Goal: Task Accomplishment & Management: Use online tool/utility

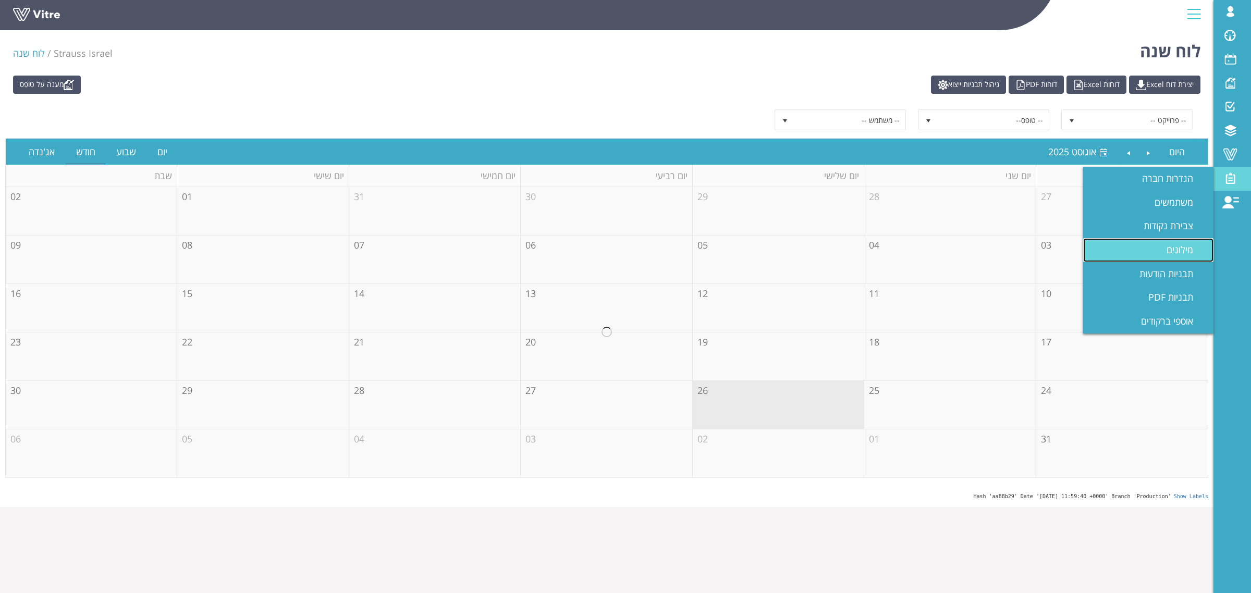
click at [1160, 251] on link "מילונים" at bounding box center [1148, 250] width 130 height 24
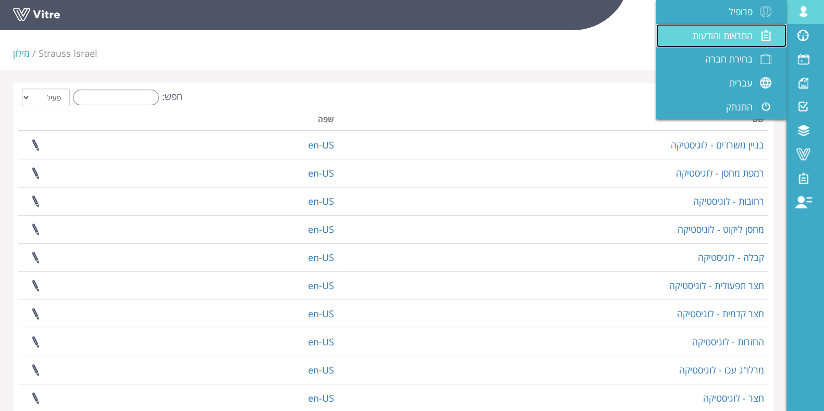
click at [722, 34] on span "התראות והודעות" at bounding box center [723, 35] width 60 height 13
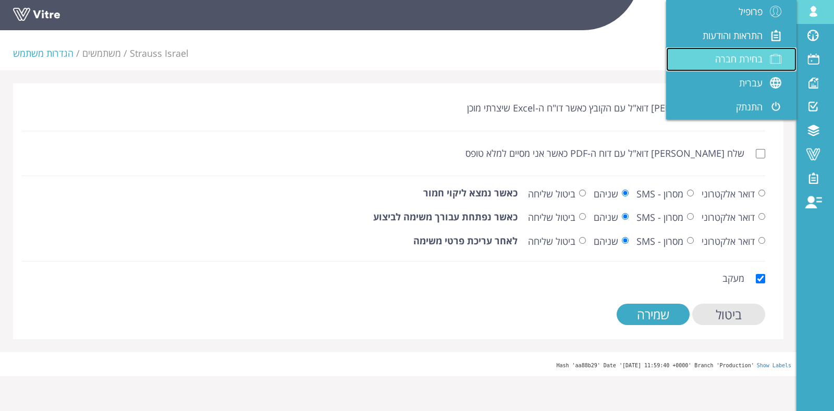
click at [750, 56] on span "בחירת חברה" at bounding box center [738, 59] width 47 height 13
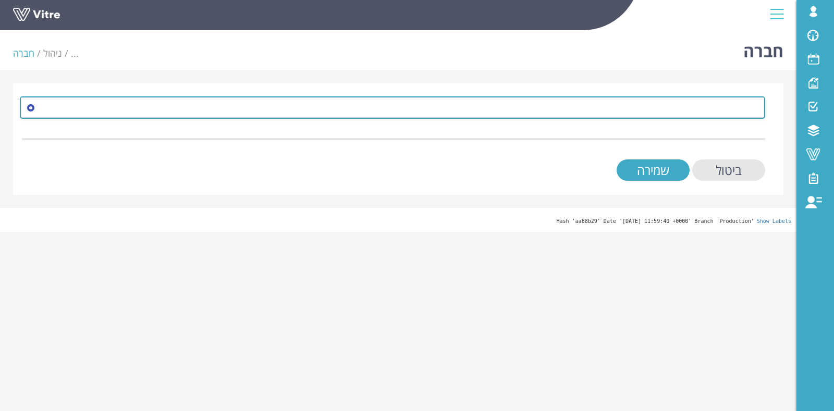
click at [485, 113] on span at bounding box center [402, 107] width 724 height 19
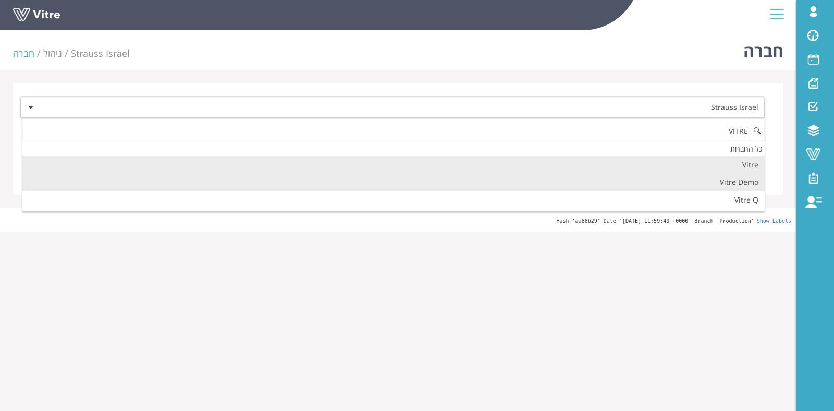
click at [246, 186] on li "Vitre Demo" at bounding box center [393, 183] width 742 height 18
type input "VITRE"
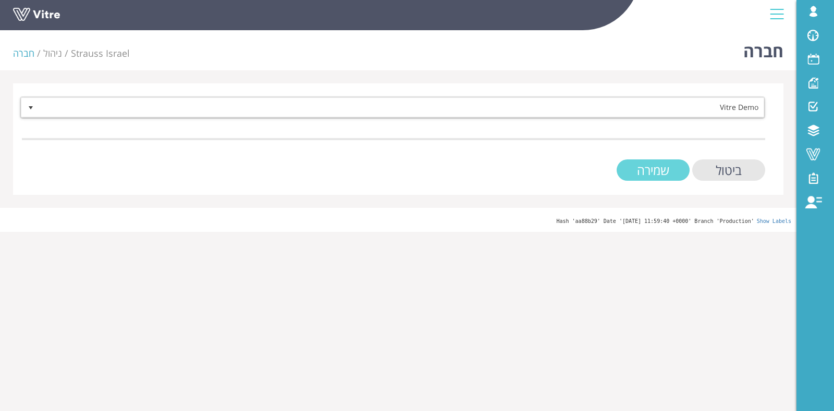
click at [635, 172] on input "שמירה" at bounding box center [653, 169] width 73 height 21
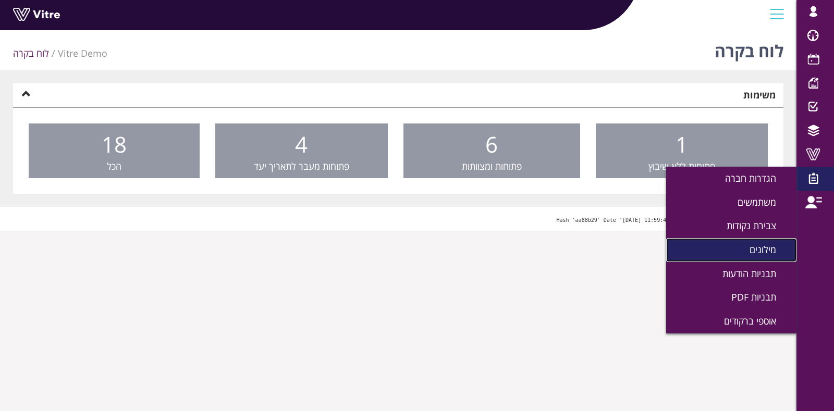
click at [756, 242] on link "מילונים" at bounding box center [731, 250] width 130 height 24
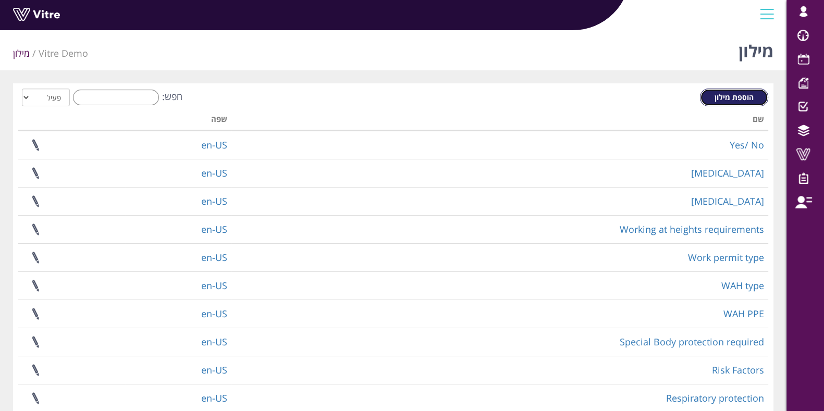
click at [740, 90] on link "הוספת מילון" at bounding box center [734, 98] width 68 height 18
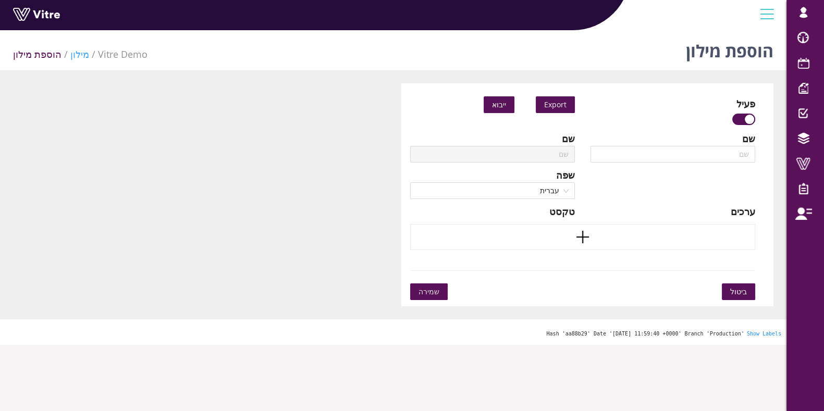
click at [70, 55] on link "מילון" at bounding box center [79, 54] width 19 height 13
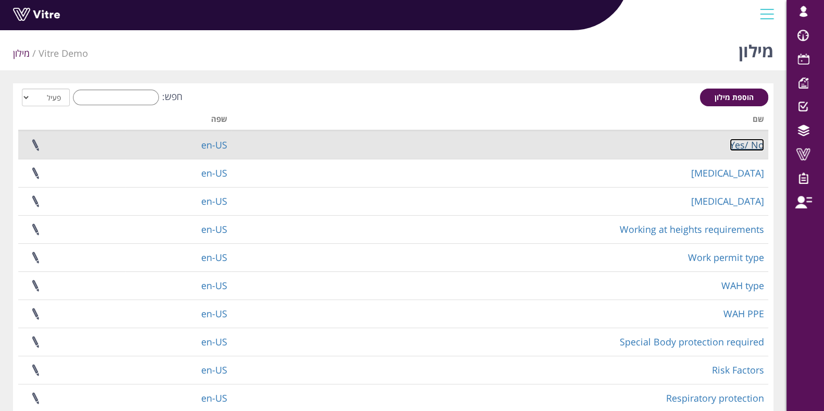
click at [739, 150] on link "Yes/ No" at bounding box center [747, 145] width 34 height 13
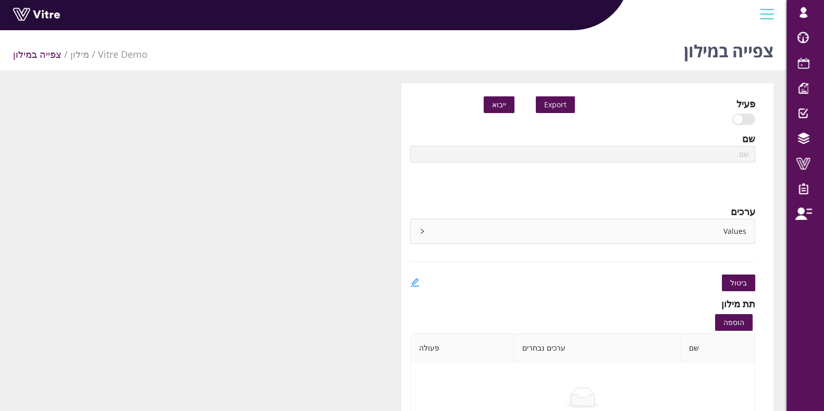
type input "Yes/ No"
click at [748, 256] on div "פעיל Export ייבוא שם Yes/ No שפה English ערכים Values ביטול תת מילון הוספה שם ע…" at bounding box center [587, 272] width 373 height 378
click at [422, 233] on icon "right" at bounding box center [422, 231] width 6 height 6
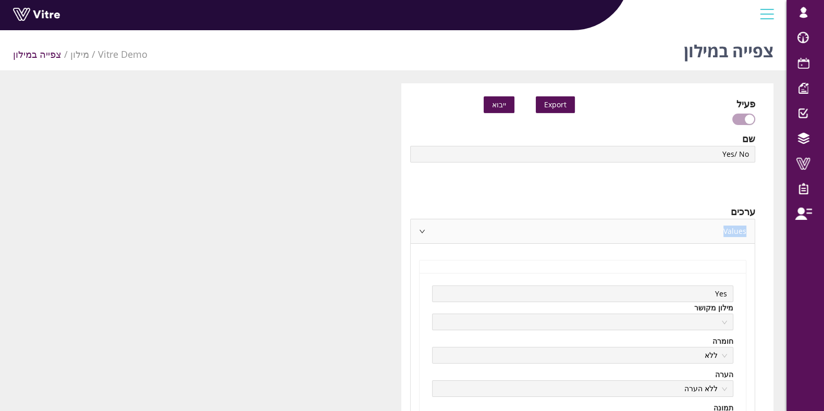
drag, startPoint x: 423, startPoint y: 231, endPoint x: 374, endPoint y: 273, distance: 64.4
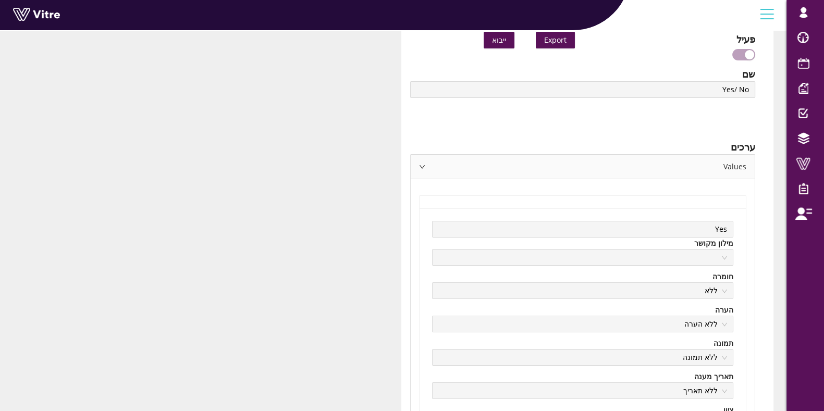
scroll to position [424, 0]
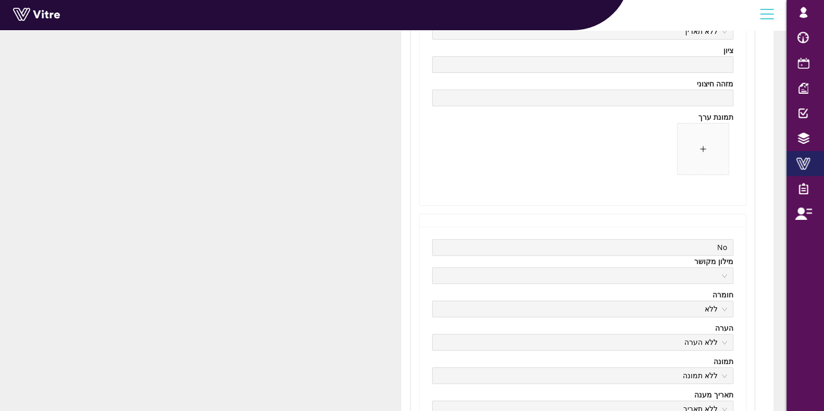
click at [804, 157] on span at bounding box center [803, 163] width 26 height 13
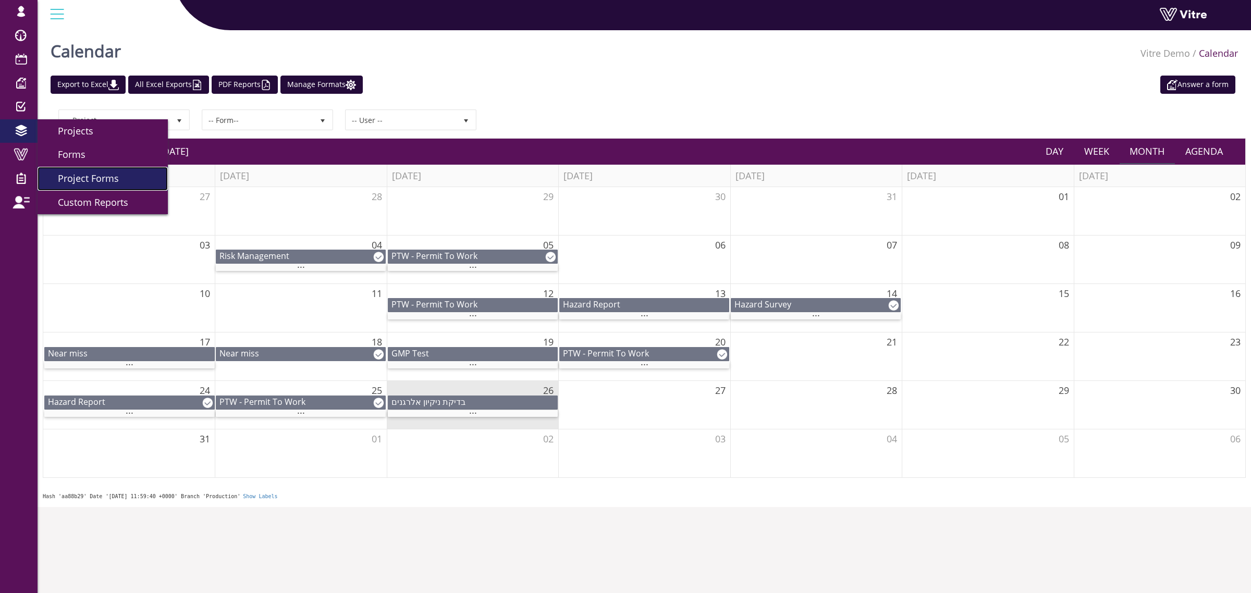
click at [123, 189] on link "Project Forms" at bounding box center [103, 179] width 130 height 24
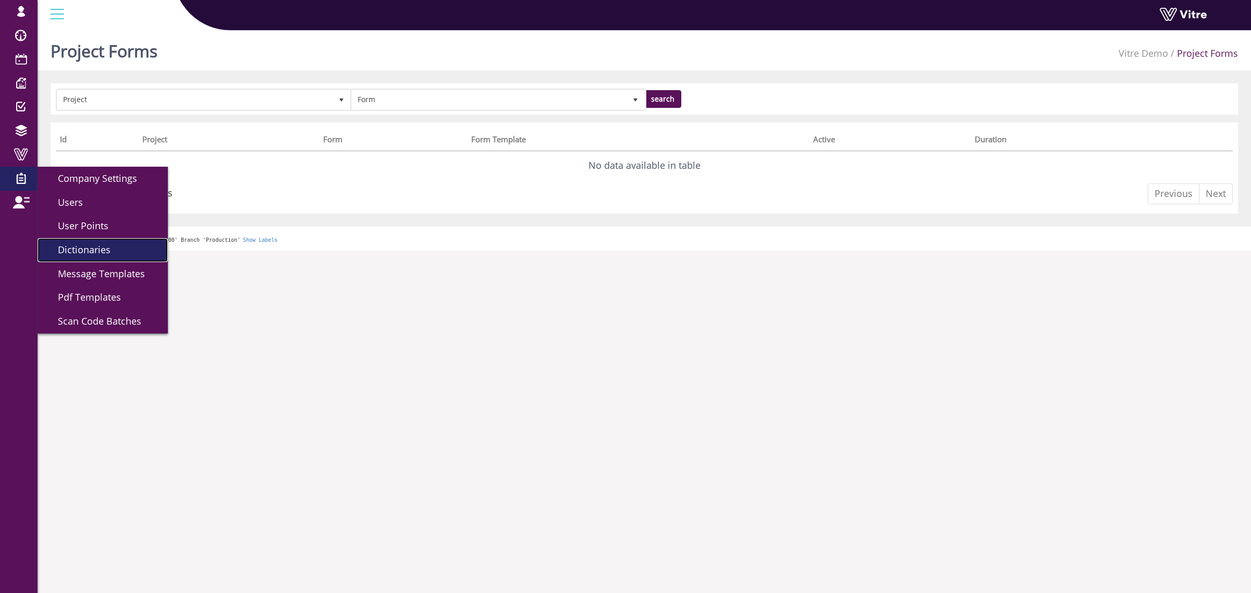
click at [91, 255] on span "Dictionaries" at bounding box center [77, 249] width 65 height 13
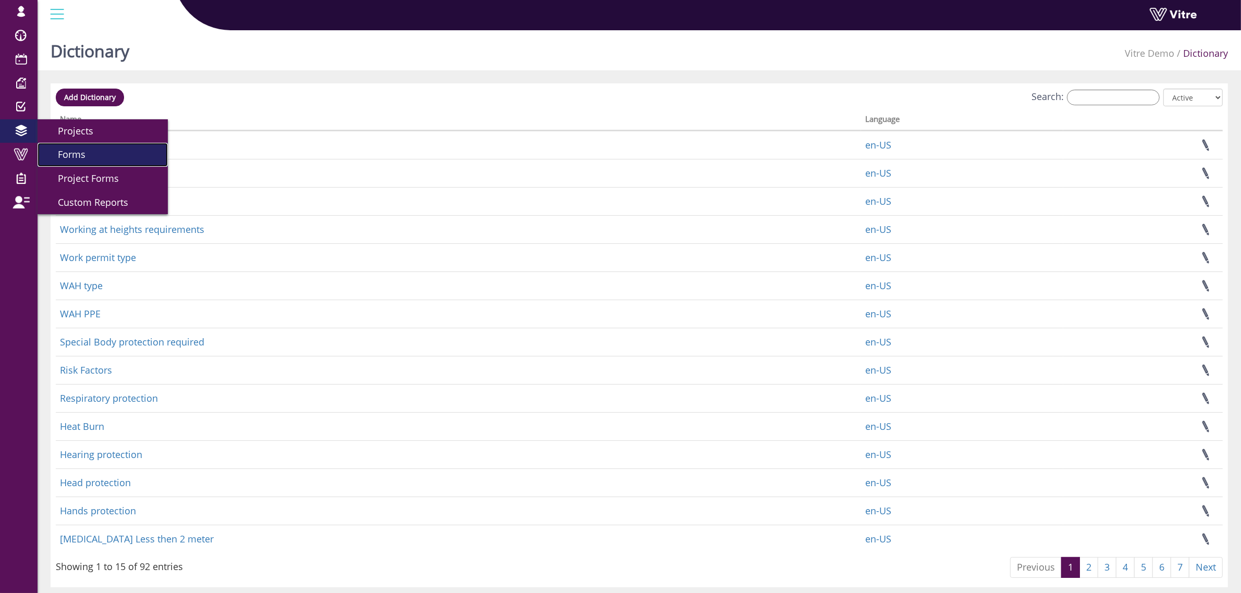
click at [73, 151] on span "Forms" at bounding box center [65, 154] width 40 height 13
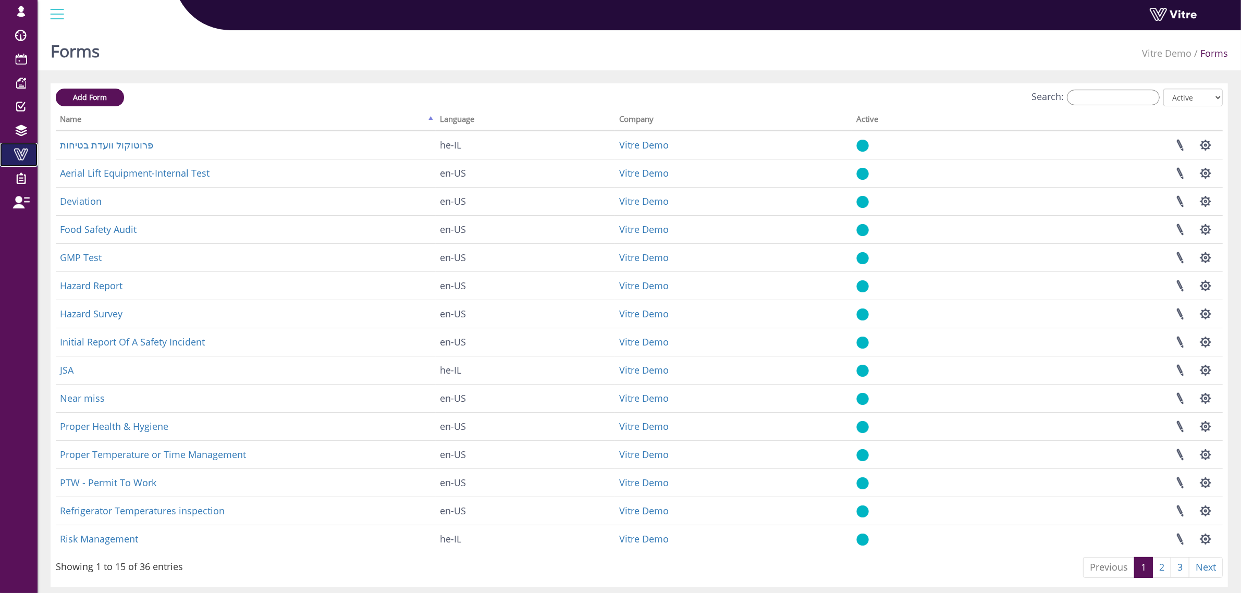
click at [24, 152] on span at bounding box center [21, 154] width 26 height 13
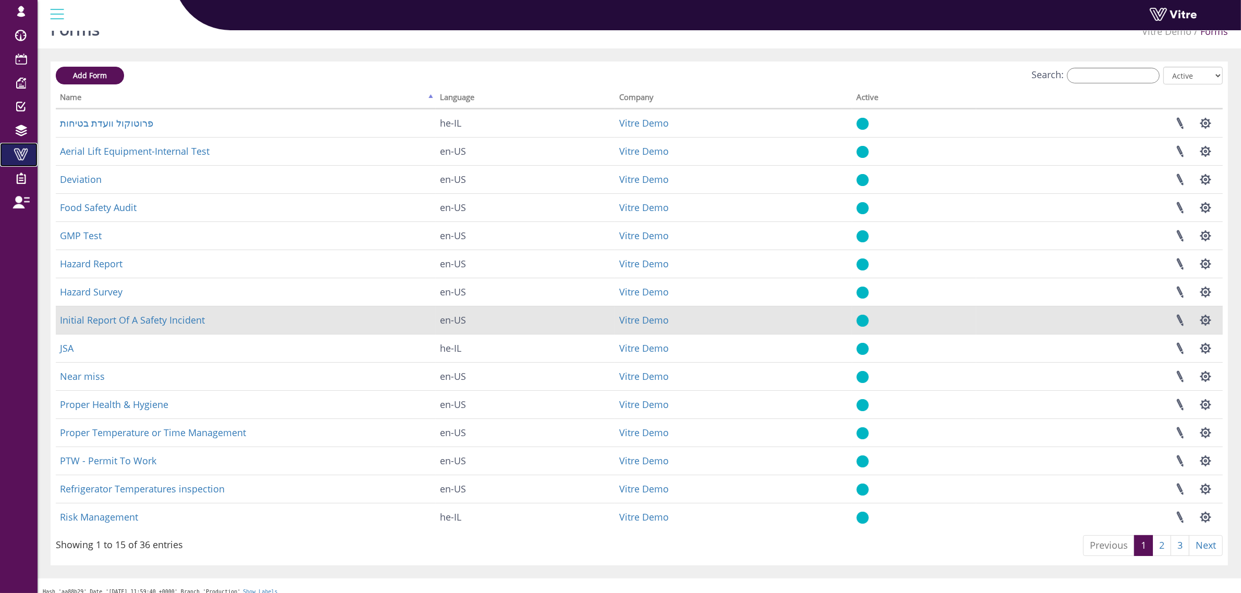
scroll to position [32, 0]
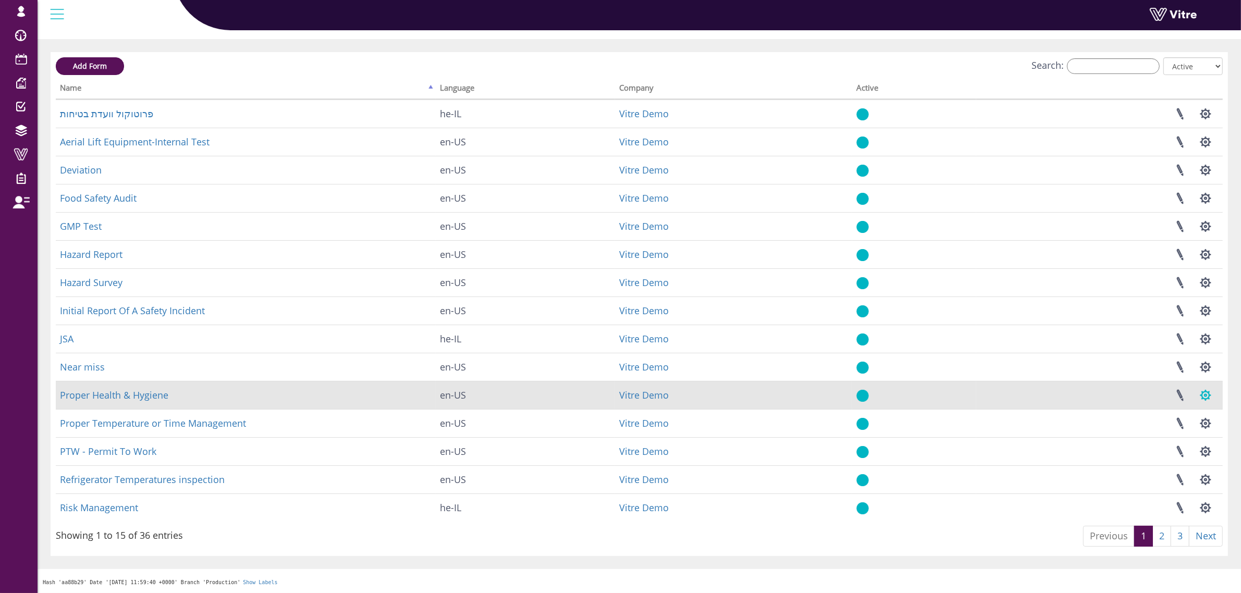
click at [1205, 394] on button "button" at bounding box center [1205, 395] width 26 height 28
click at [1193, 486] on link "Additional languages" at bounding box center [1170, 488] width 95 height 14
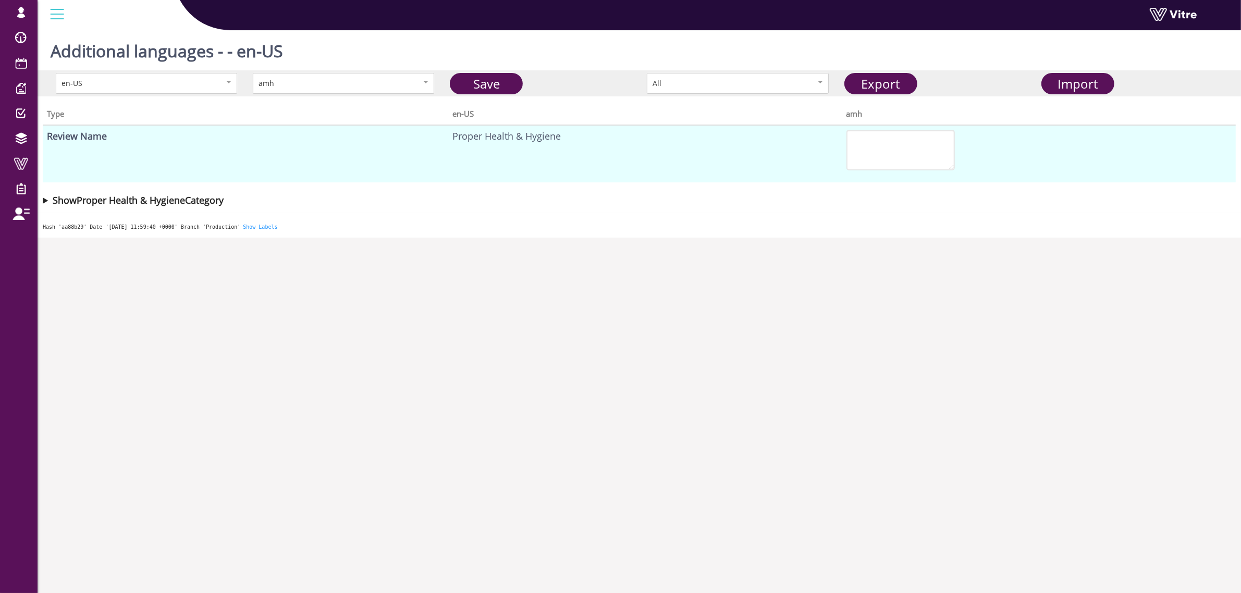
click at [418, 81] on div "amh" at bounding box center [343, 83] width 181 height 21
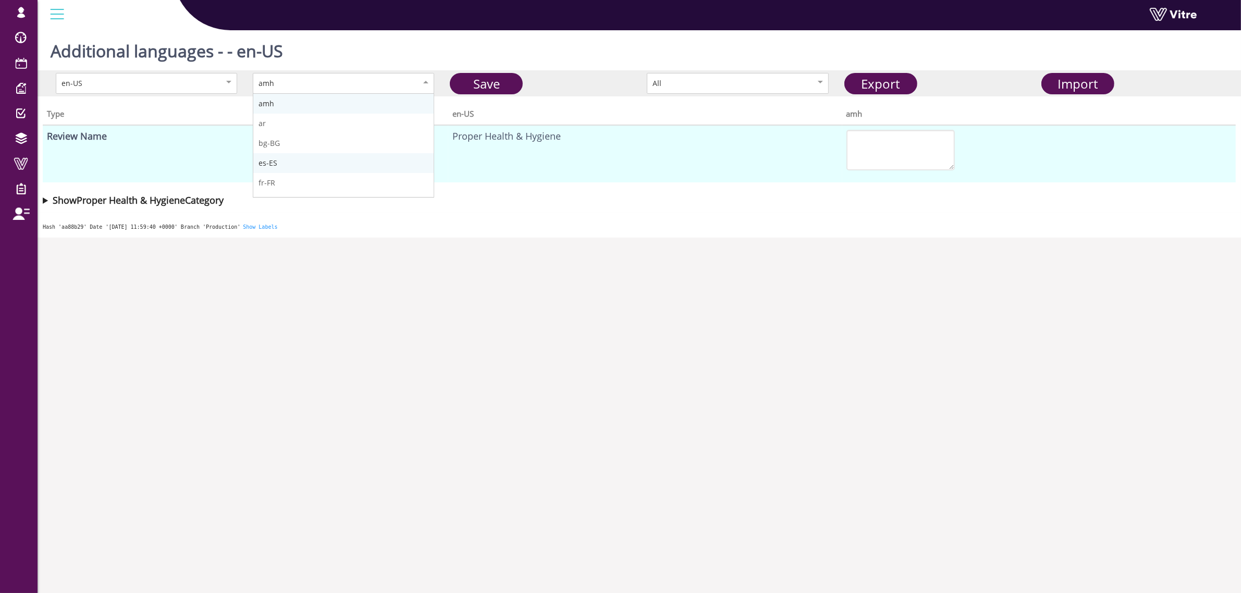
scroll to position [65, 0]
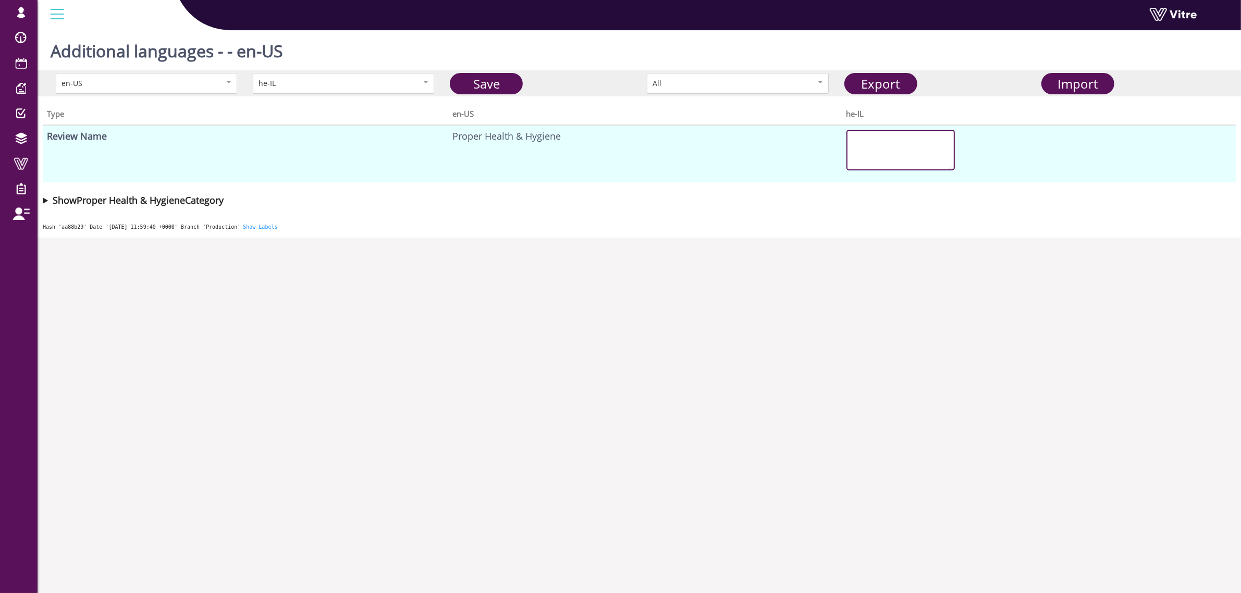
click at [901, 155] on textarea at bounding box center [900, 150] width 108 height 41
drag, startPoint x: 594, startPoint y: 138, endPoint x: 437, endPoint y: 134, distance: 157.4
click at [437, 134] on tr "Review Name Proper Health & Hygiene" at bounding box center [639, 153] width 1193 height 57
copy tr "Proper Health & Hygiene"
click at [45, 202] on summary "Show Proper Health & Hygiene Category" at bounding box center [639, 200] width 1193 height 15
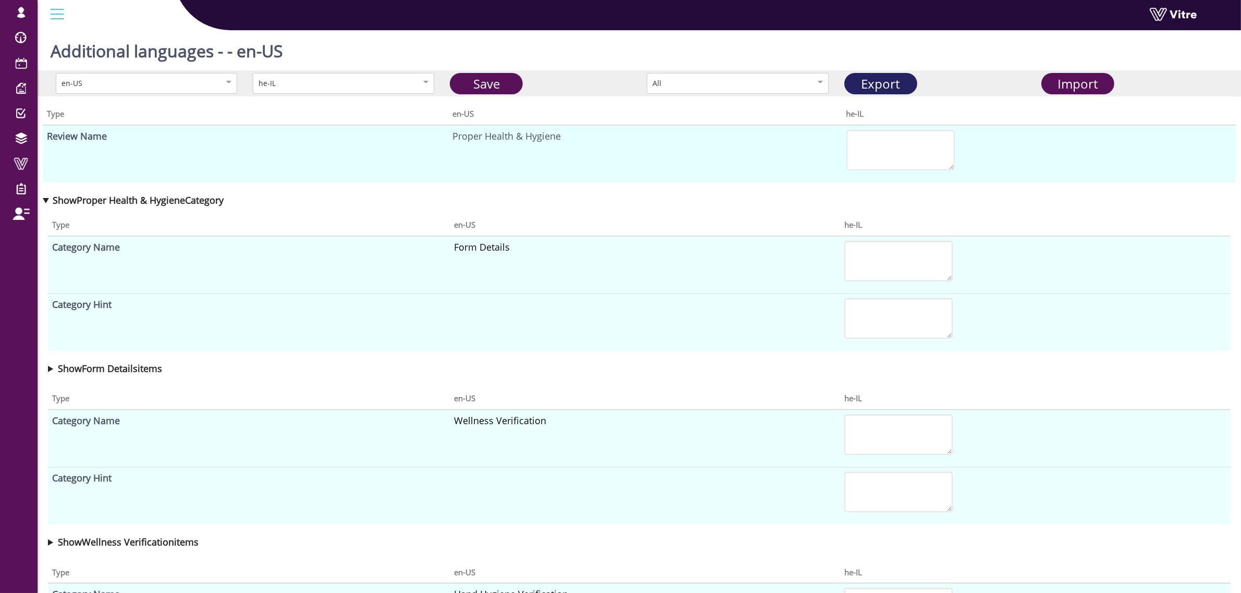
click at [894, 82] on link "Export" at bounding box center [880, 83] width 73 height 21
click at [1086, 84] on span "Import" at bounding box center [1077, 83] width 40 height 17
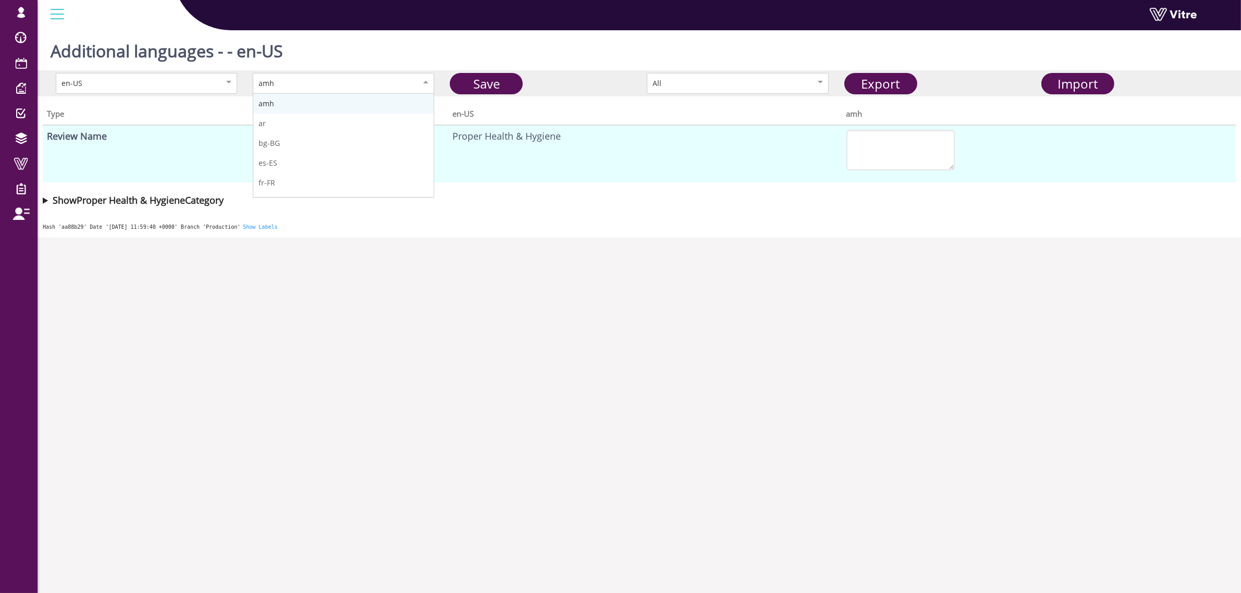
click at [310, 81] on div "amh" at bounding box center [332, 83] width 148 height 11
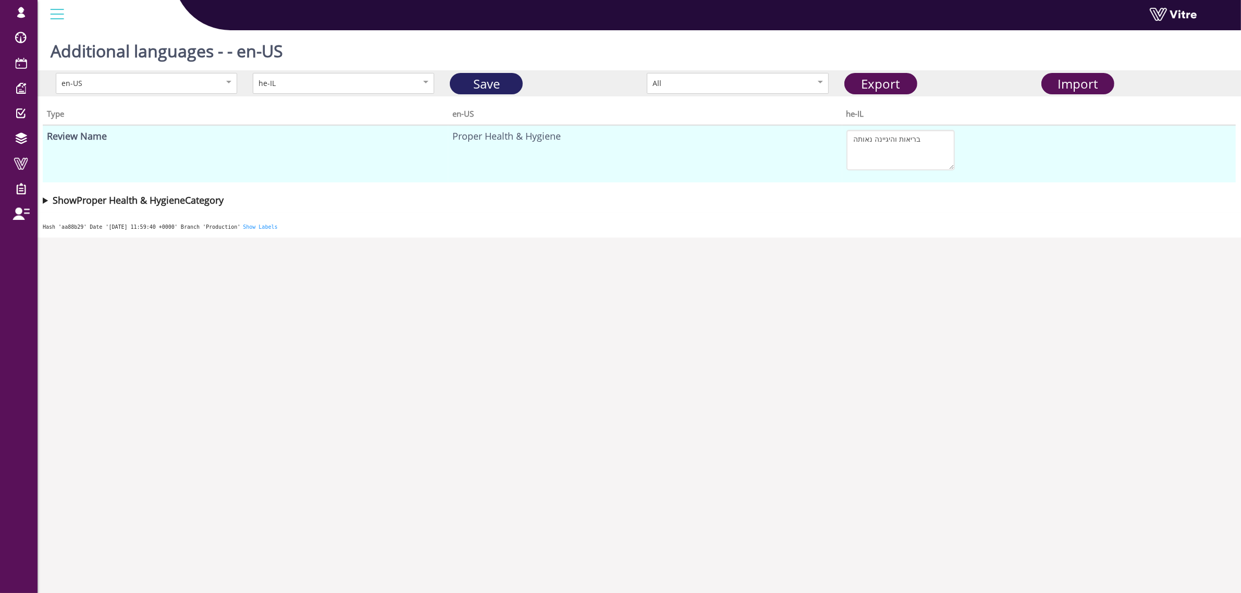
click at [485, 81] on link "Save" at bounding box center [486, 83] width 73 height 21
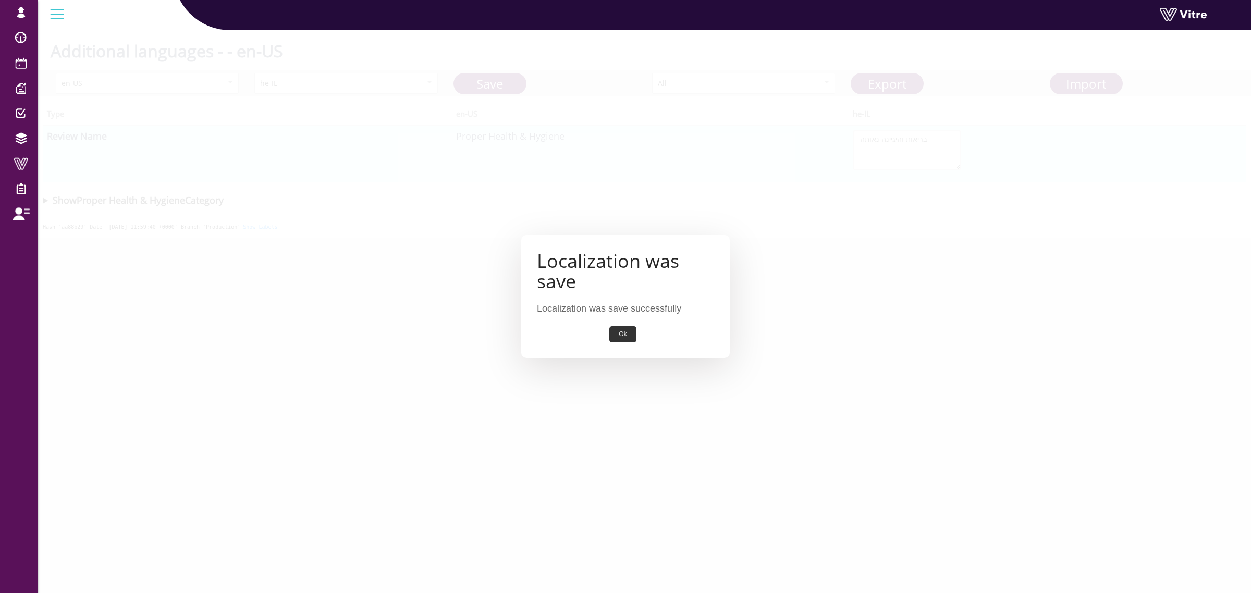
click at [624, 331] on button "Ok" at bounding box center [622, 334] width 27 height 16
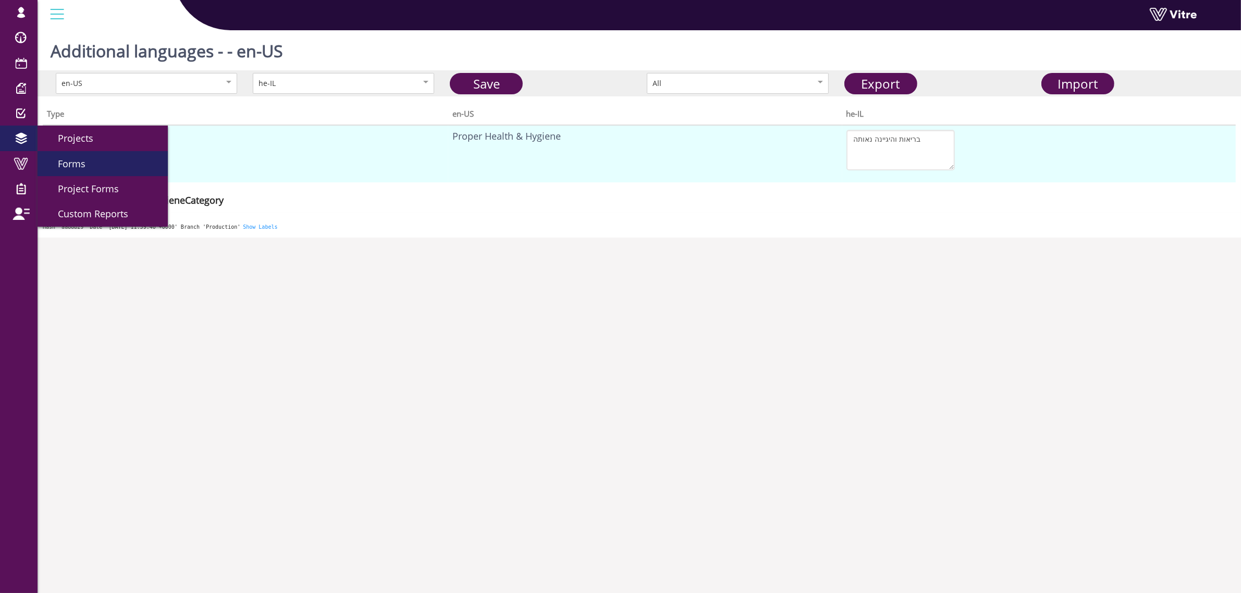
click at [79, 166] on span "Forms" at bounding box center [65, 163] width 40 height 13
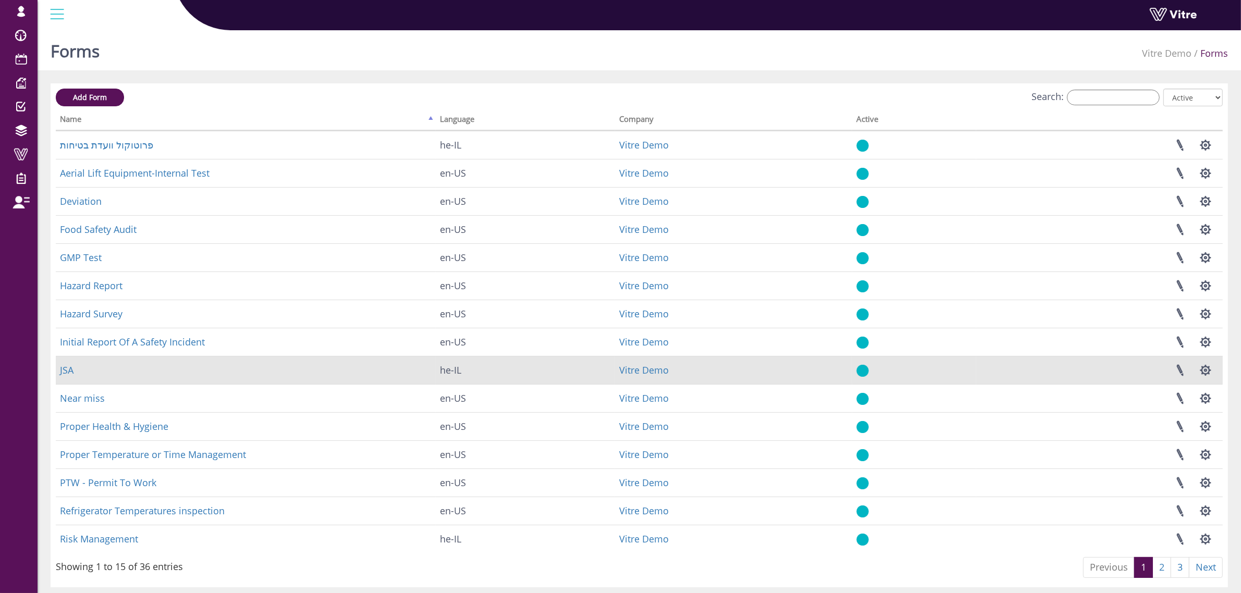
scroll to position [32, 0]
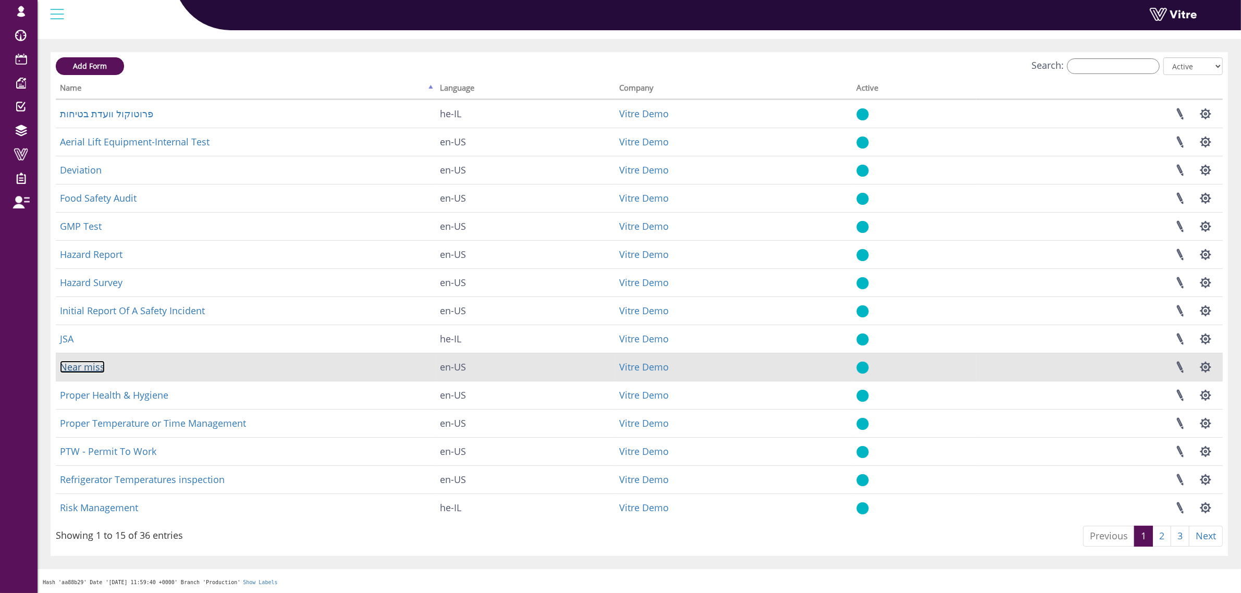
click at [91, 368] on link "Near miss" at bounding box center [82, 367] width 45 height 13
